Goal: Task Accomplishment & Management: Use online tool/utility

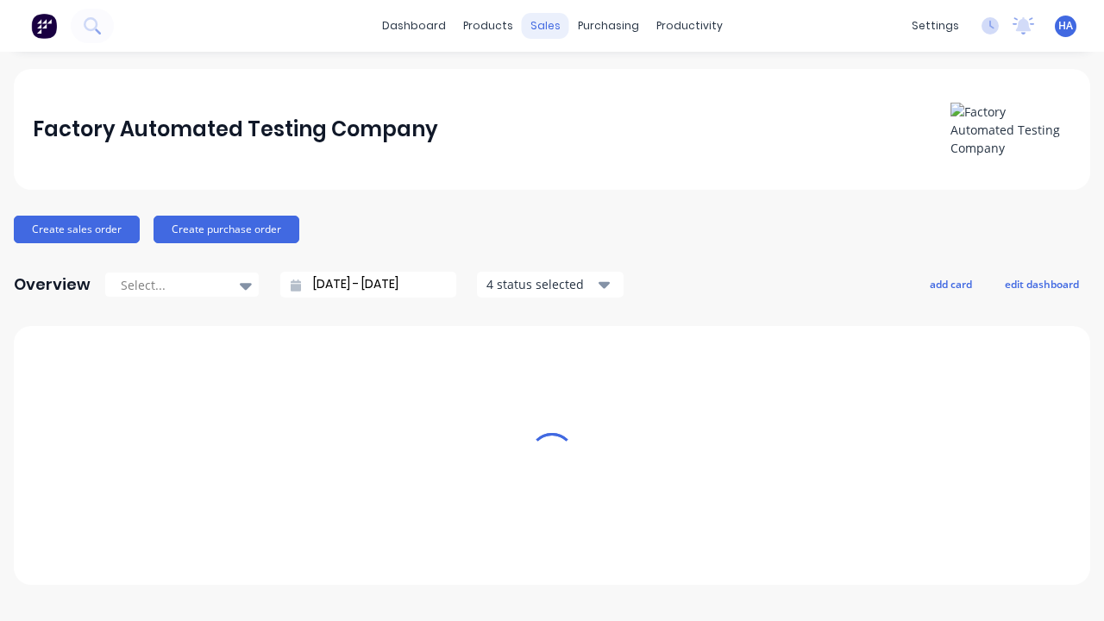
click at [545, 26] on div "sales" at bounding box center [545, 26] width 47 height 26
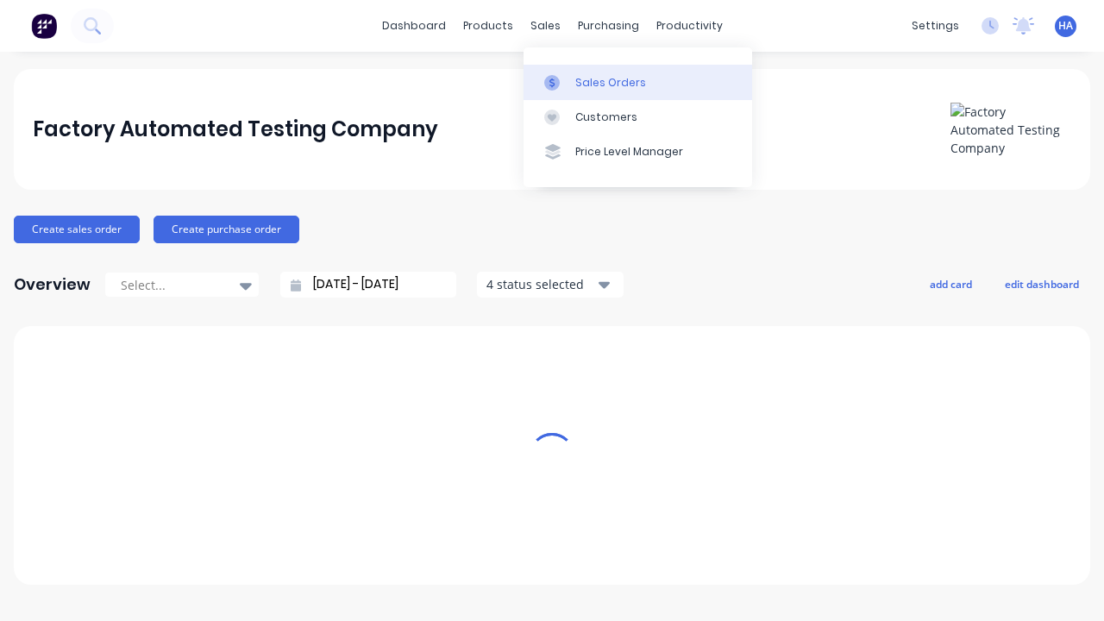
click at [637, 82] on link "Sales Orders" at bounding box center [637, 82] width 228 height 34
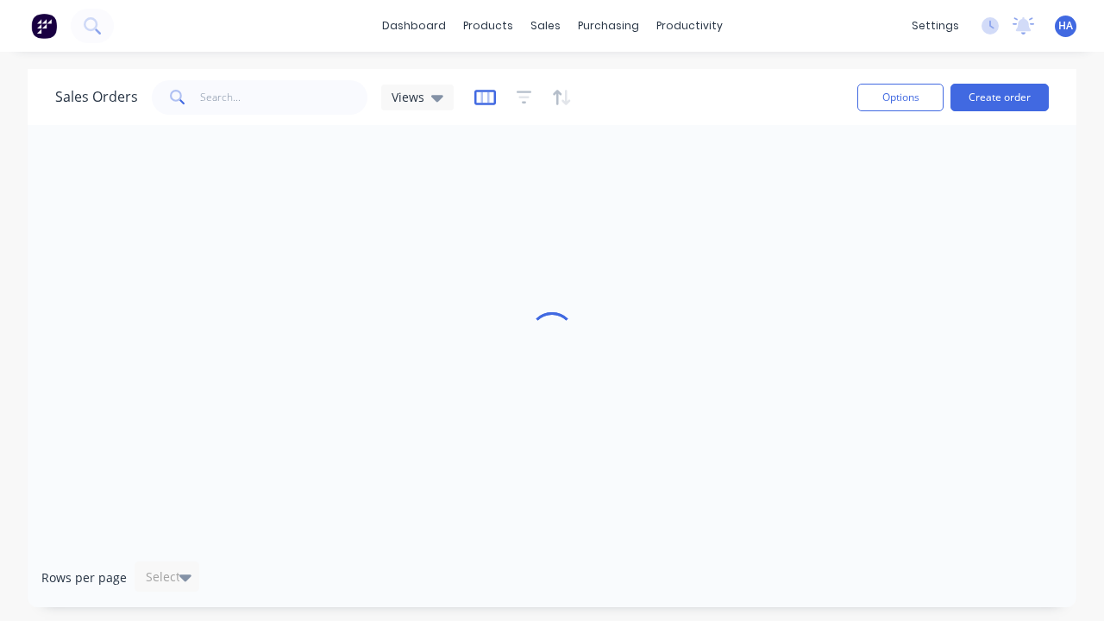
click at [482, 97] on icon "button" at bounding box center [485, 97] width 22 height 17
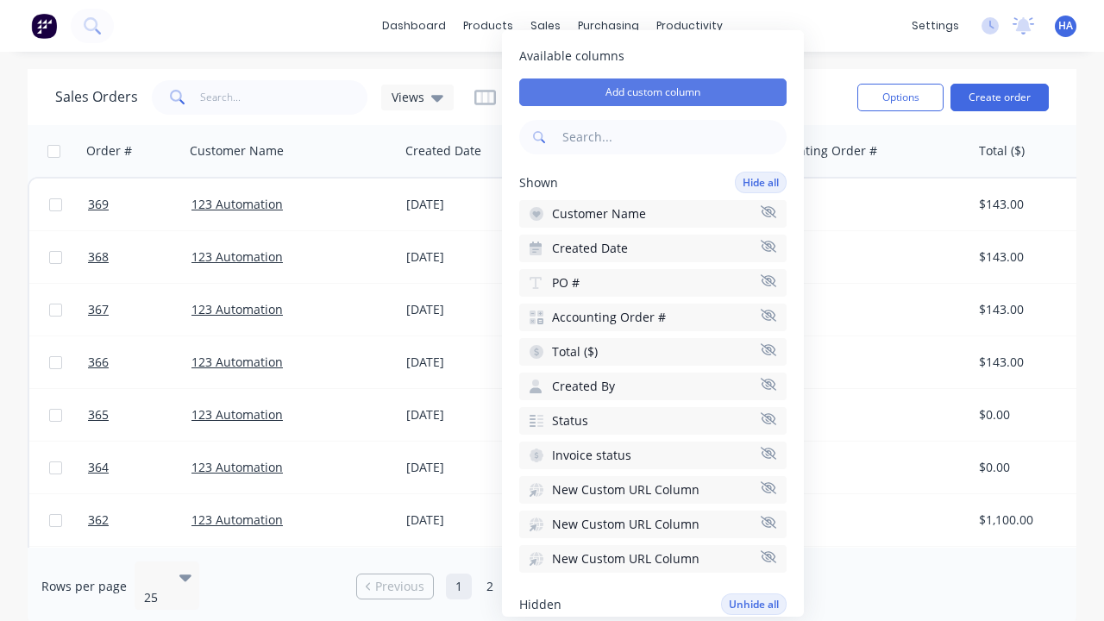
click at [653, 92] on button "Add custom column" at bounding box center [652, 92] width 267 height 28
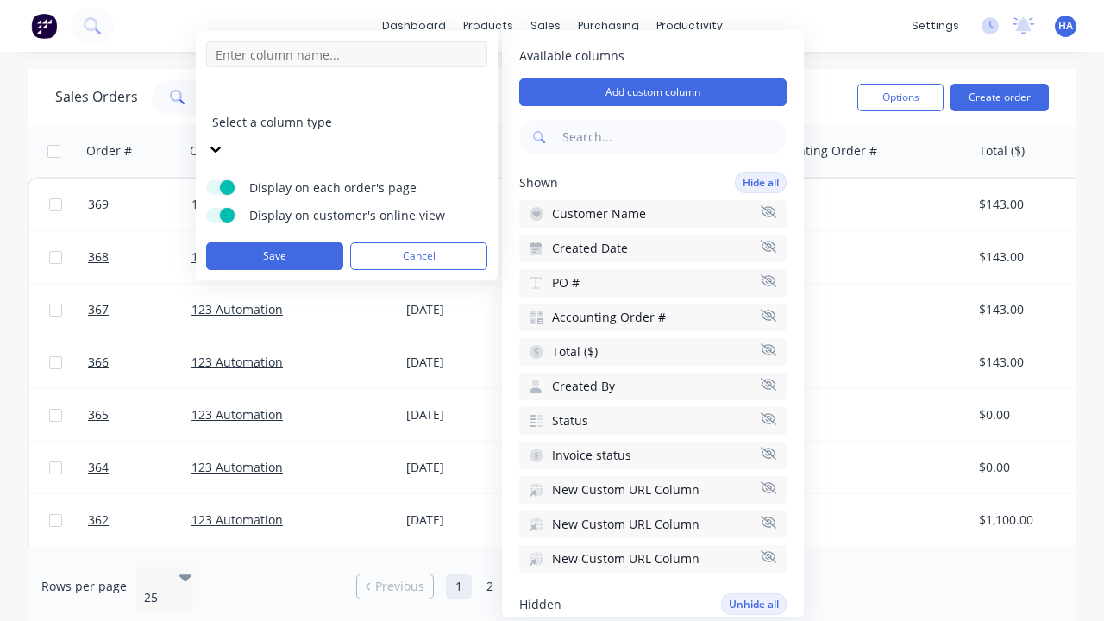
click at [347, 54] on input at bounding box center [346, 54] width 281 height 26
type input "New Custom Number Column"
click at [333, 100] on div at bounding box center [336, 99] width 248 height 22
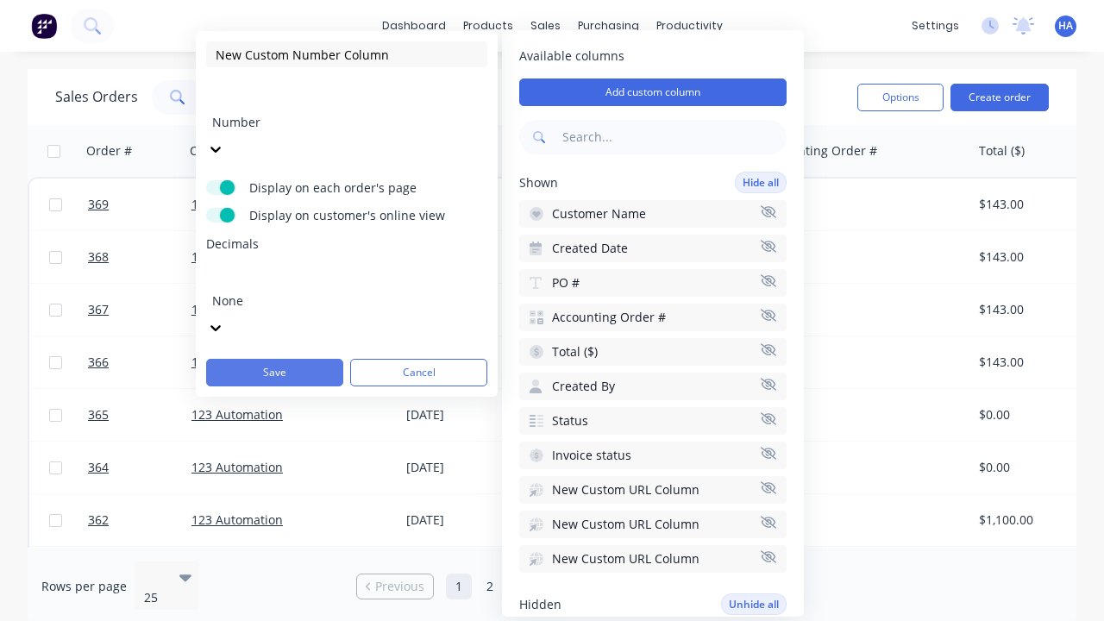
click at [274, 359] on button "Save" at bounding box center [274, 373] width 137 height 28
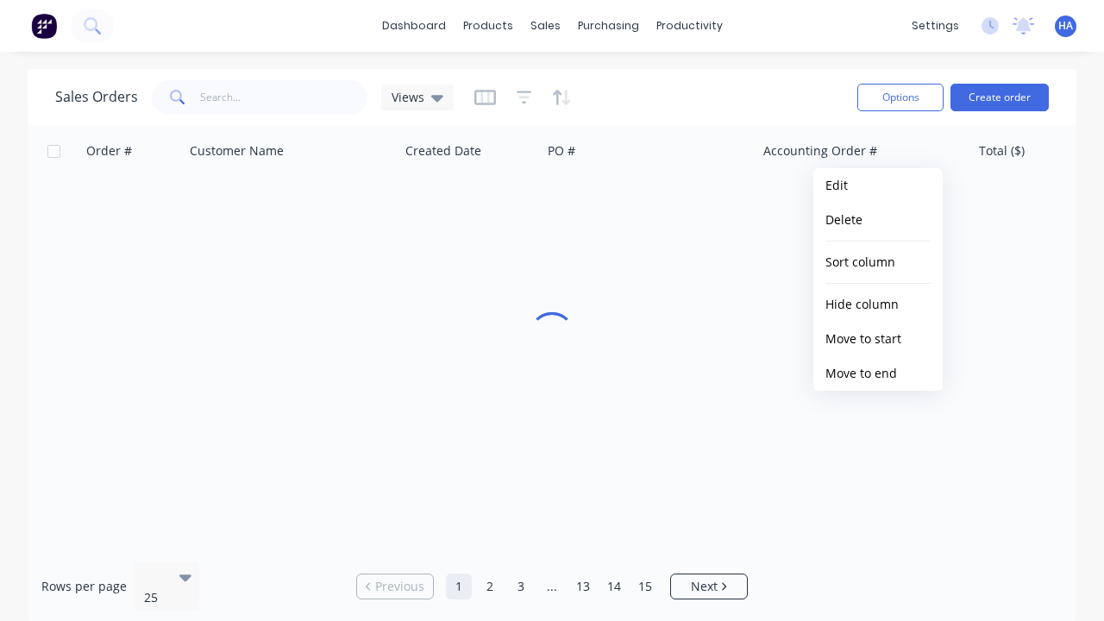
scroll to position [0, 1548]
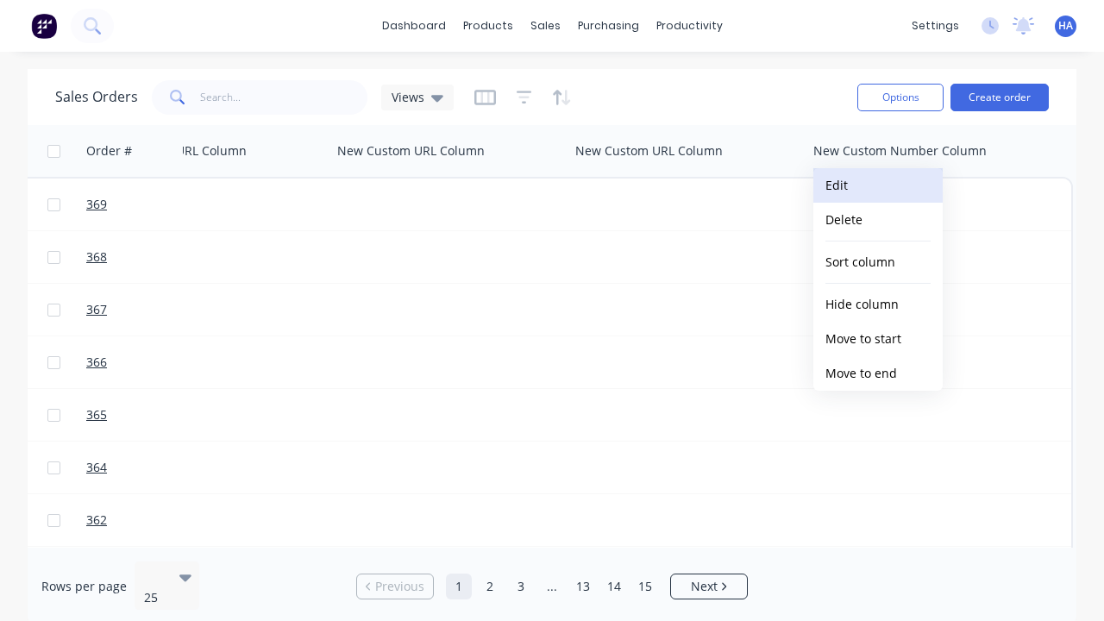
click at [878, 185] on button "Edit" at bounding box center [877, 185] width 129 height 34
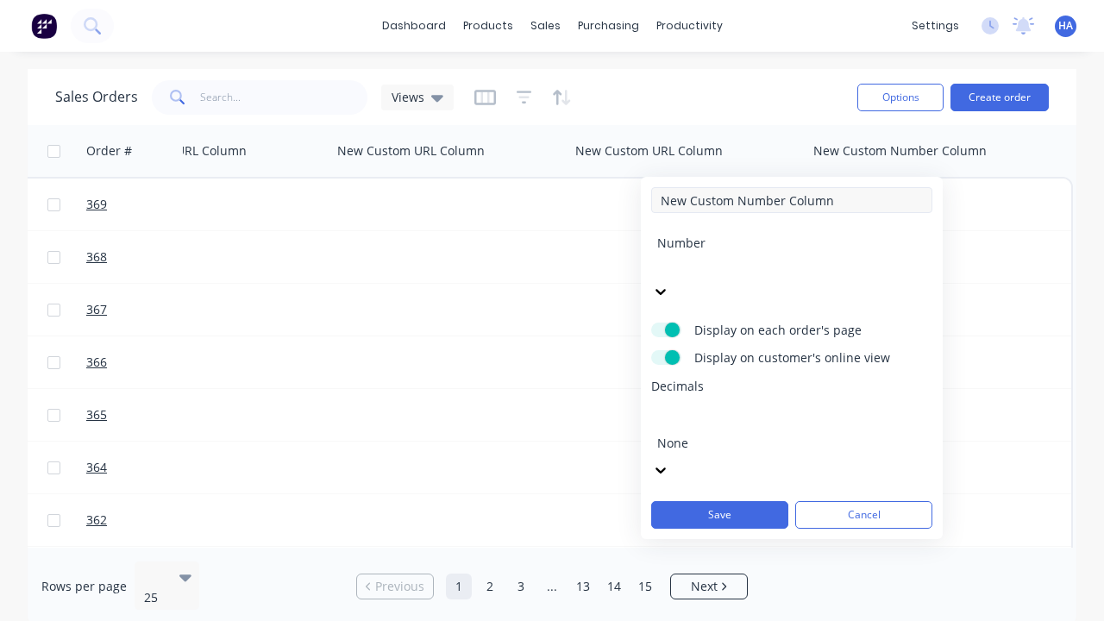
click at [792, 200] on input "New Custom Number Column" at bounding box center [791, 200] width 281 height 26
type input "New Custom Number Column - Updated"
click at [719, 501] on button "Save" at bounding box center [719, 515] width 137 height 28
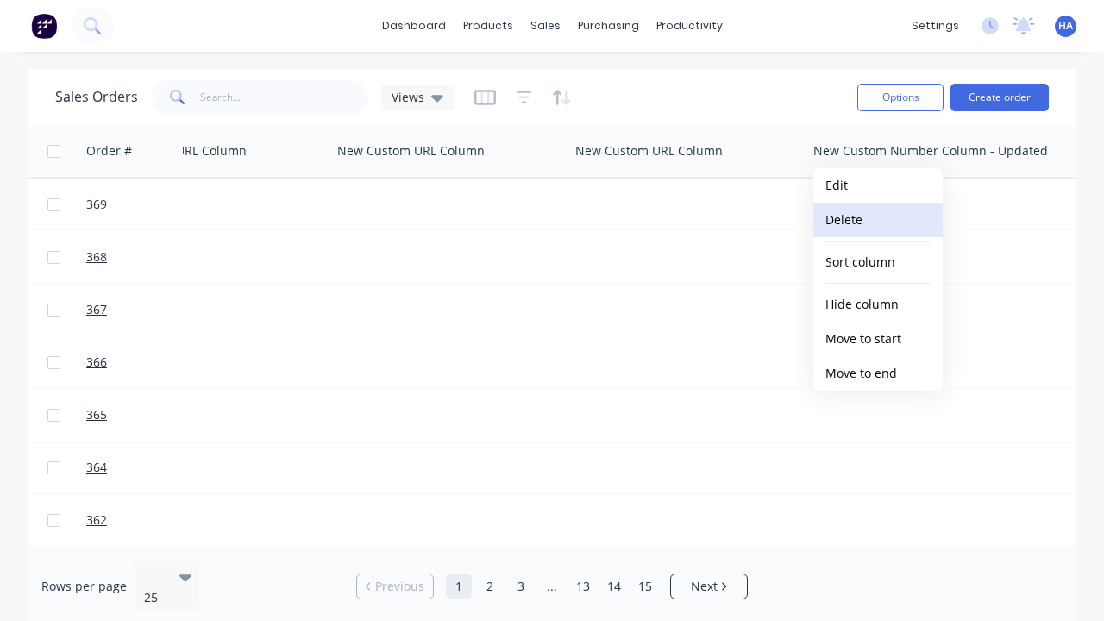
click at [878, 220] on button "Delete" at bounding box center [877, 220] width 129 height 34
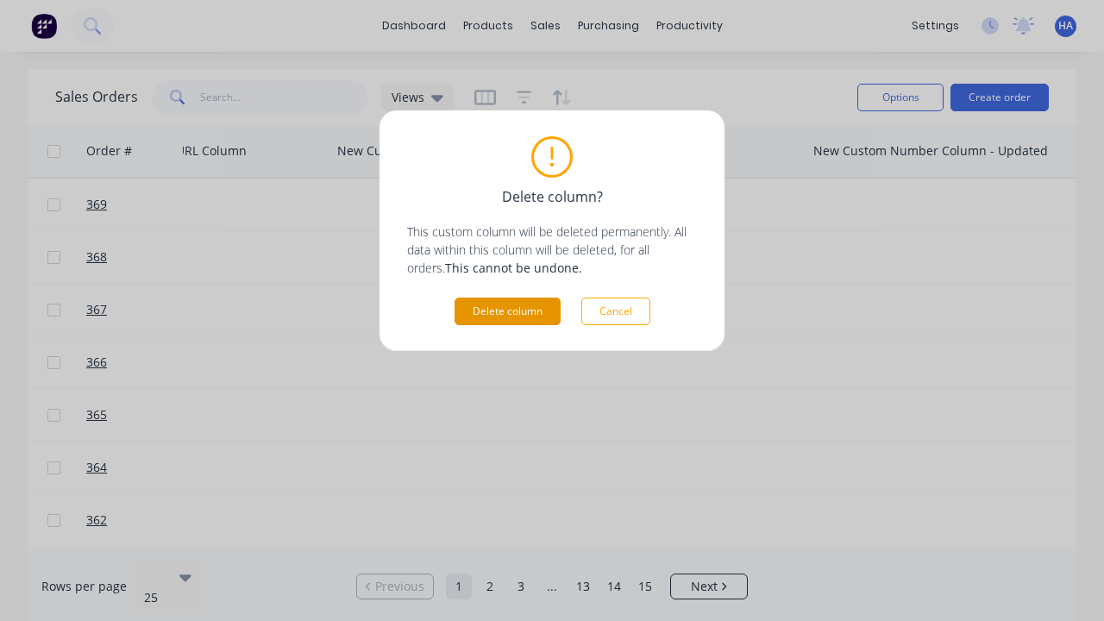
click at [507, 311] on button "Delete column" at bounding box center [507, 311] width 106 height 28
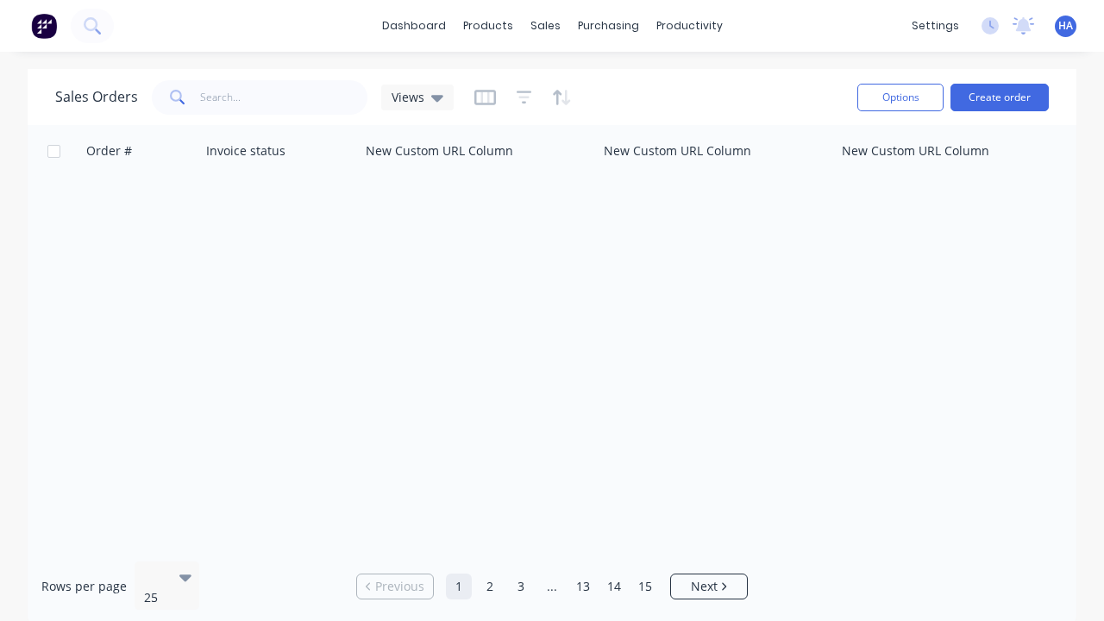
scroll to position [0, 1281]
